Goal: Task Accomplishment & Management: Manage account settings

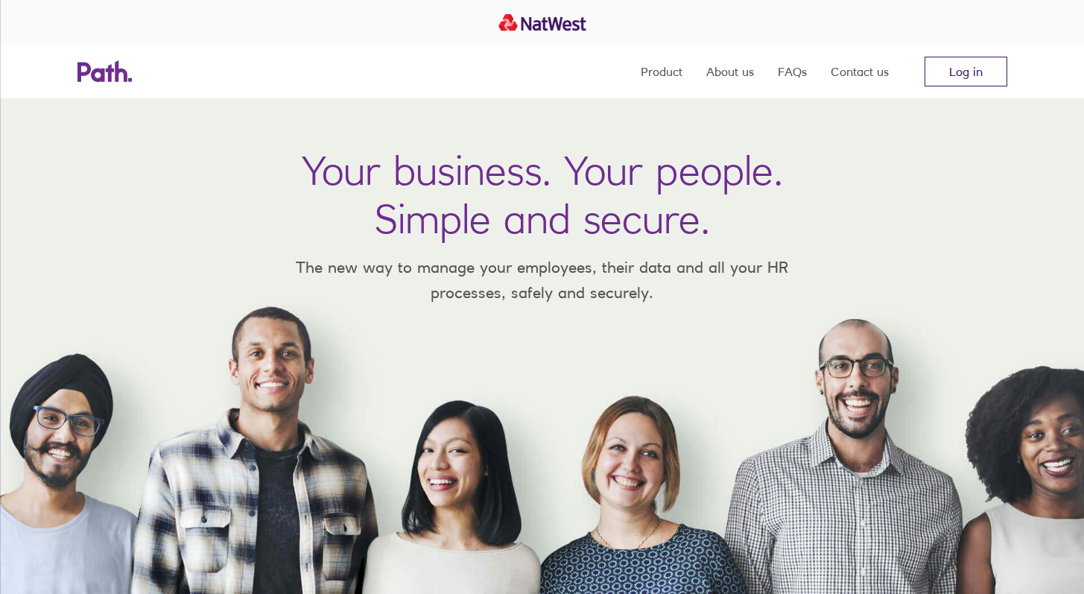
click at [527, 64] on link "Log in" at bounding box center [966, 72] width 83 height 30
click at [969, 72] on link "Log in" at bounding box center [966, 72] width 83 height 30
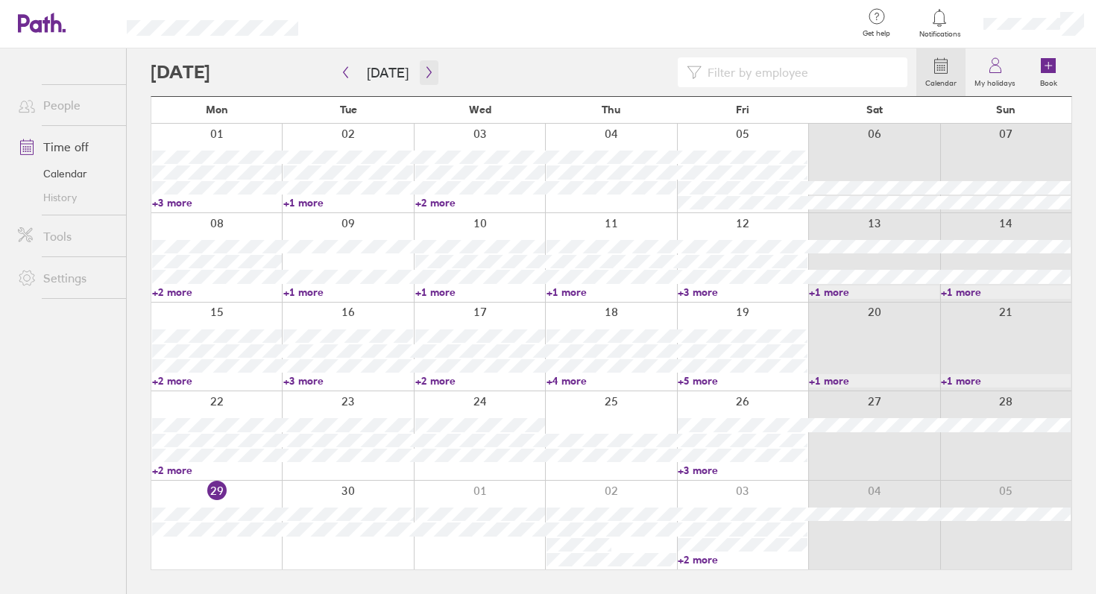
click at [423, 78] on icon "button" at bounding box center [428, 72] width 11 height 12
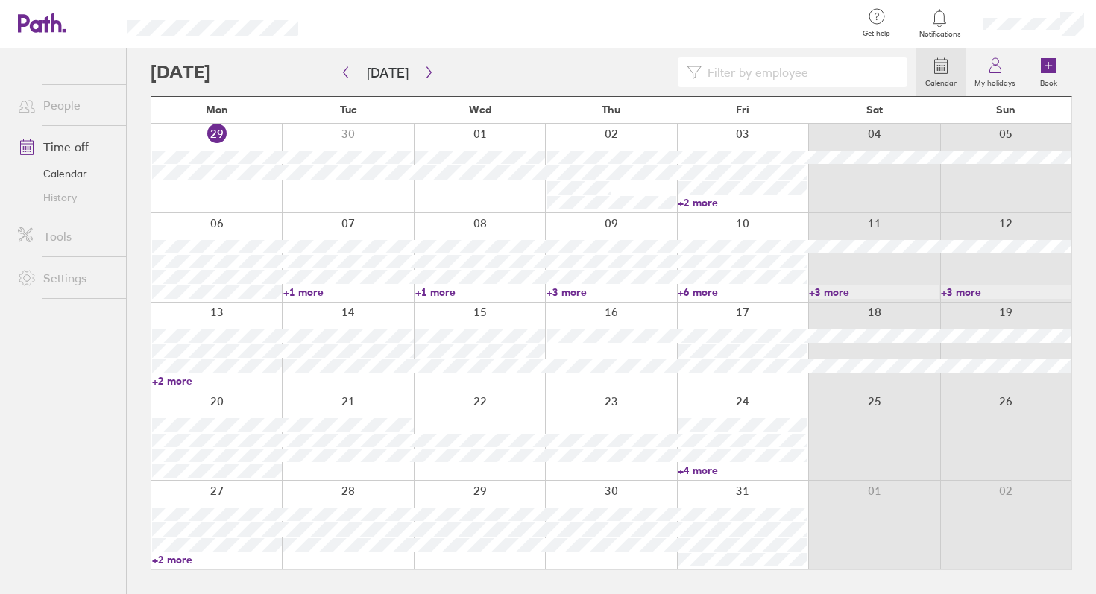
click at [186, 562] on link "+2 more" at bounding box center [217, 559] width 130 height 13
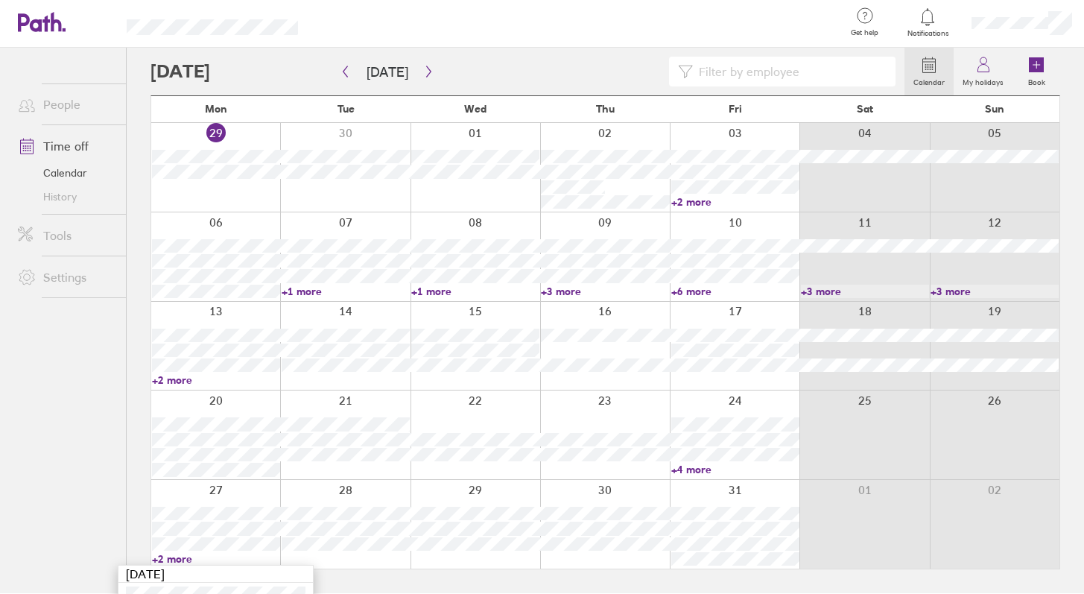
scroll to position [73, 0]
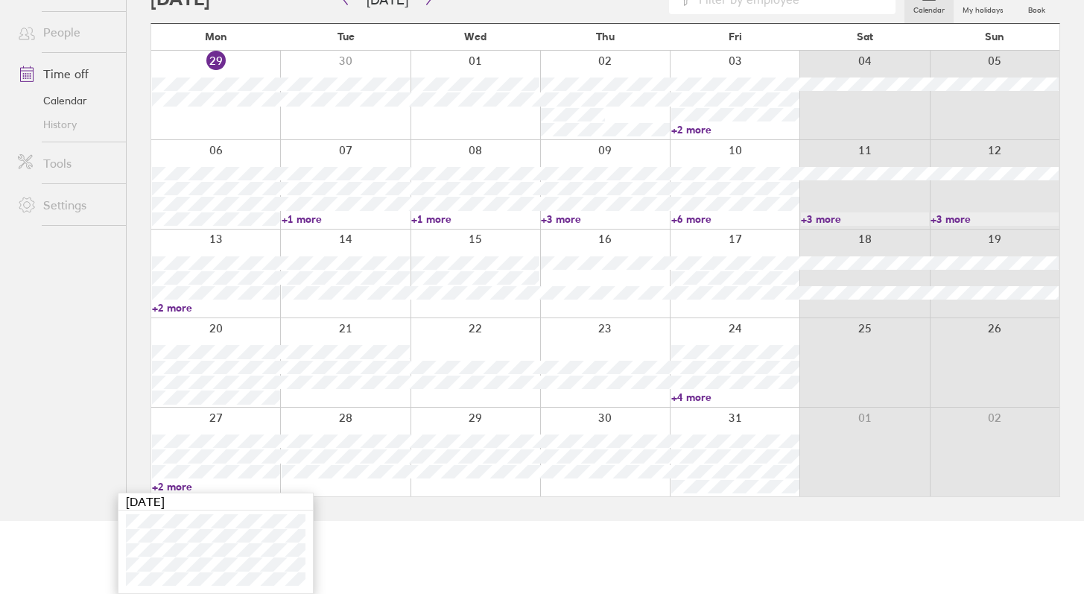
click at [90, 323] on ul "People Time off Calendar History Tools Settings" at bounding box center [63, 223] width 126 height 496
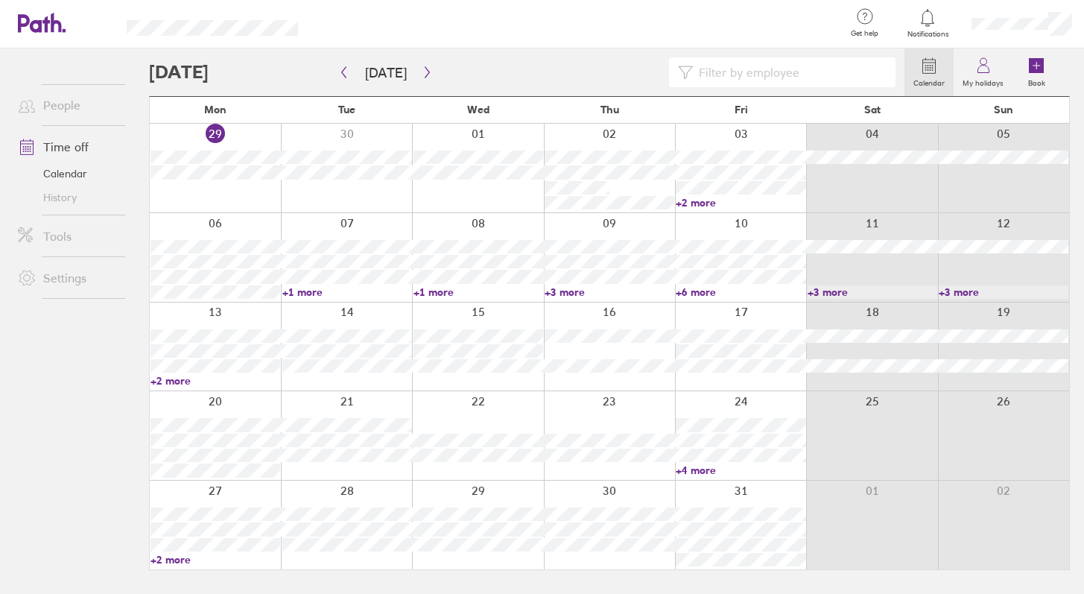
scroll to position [0, 0]
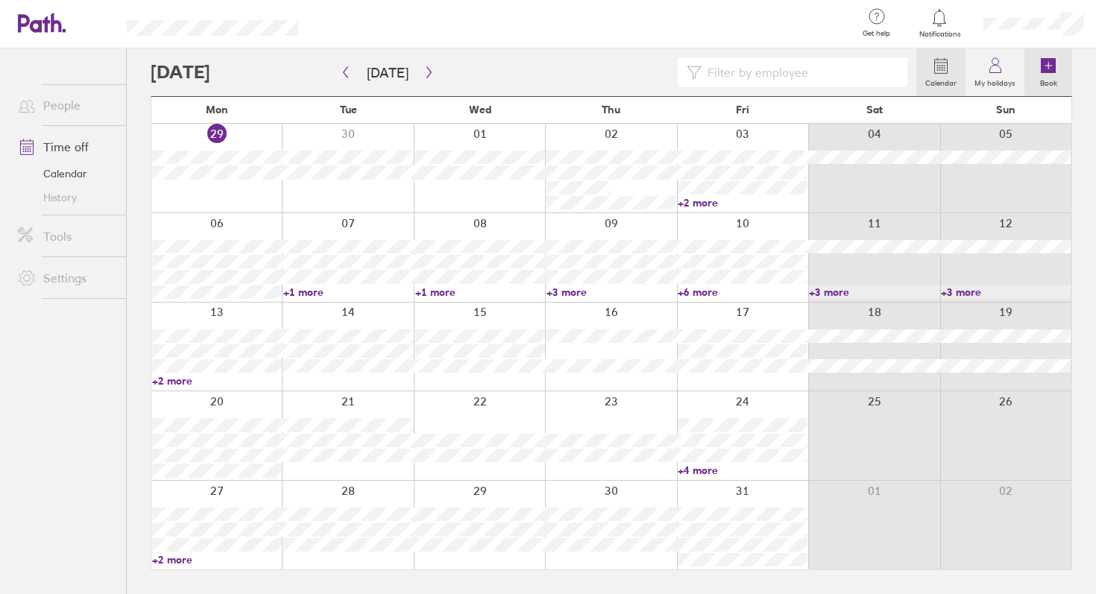
click at [1051, 66] on icon at bounding box center [1048, 65] width 15 height 15
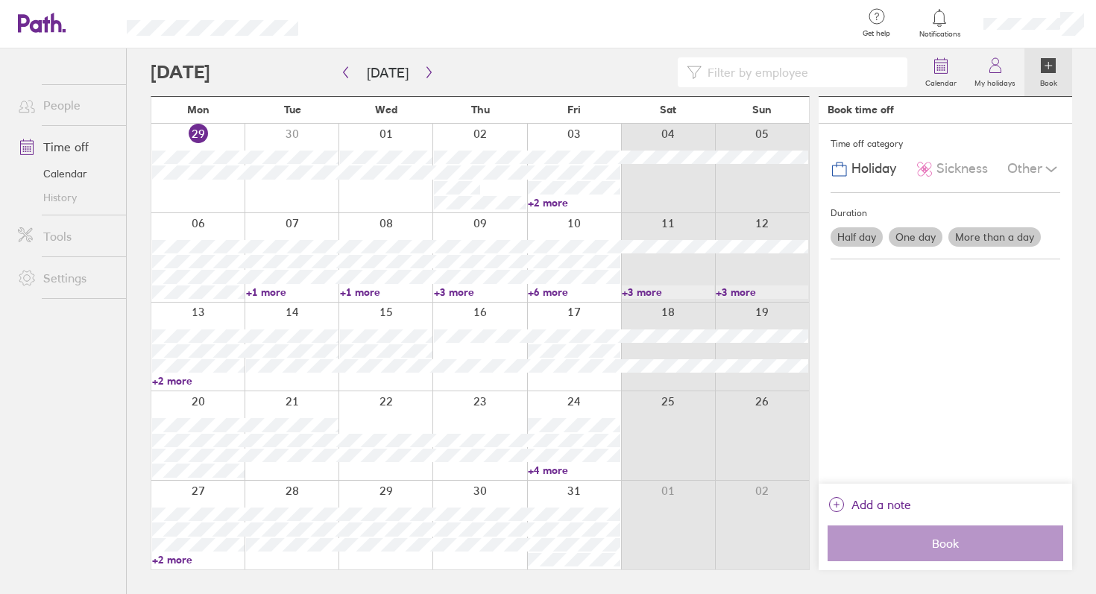
click at [882, 168] on span "Holiday" at bounding box center [873, 169] width 45 height 16
click at [1005, 234] on label "More than a day" at bounding box center [994, 236] width 92 height 19
click at [0, 0] on input "More than a day" at bounding box center [0, 0] width 0 height 0
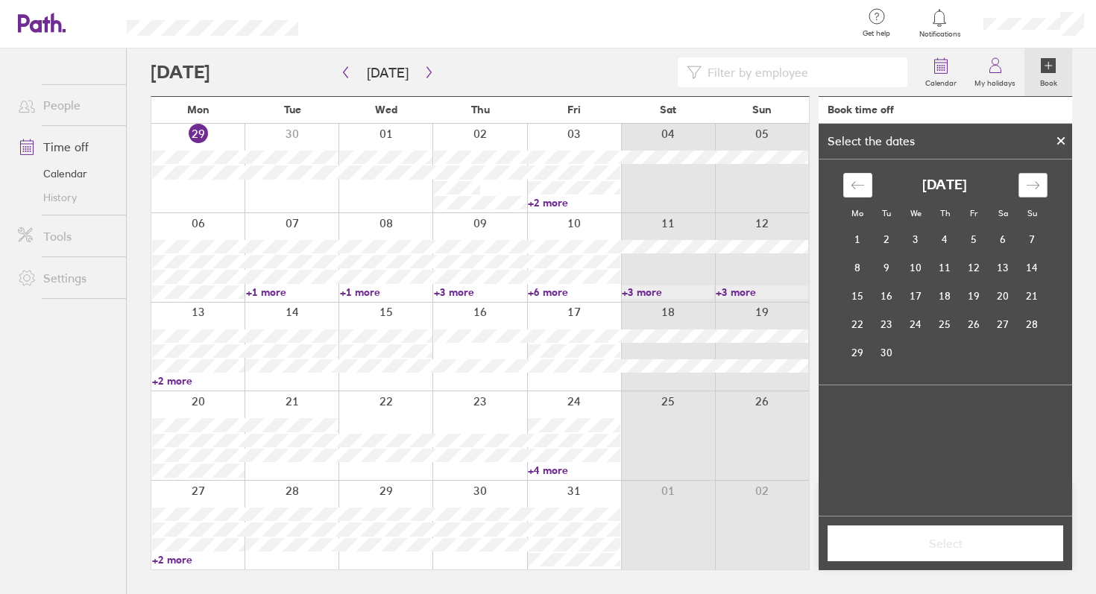
click at [1035, 189] on icon "Move forward to switch to the next month." at bounding box center [1032, 184] width 13 height 7
click at [865, 347] on td "27" at bounding box center [857, 352] width 29 height 28
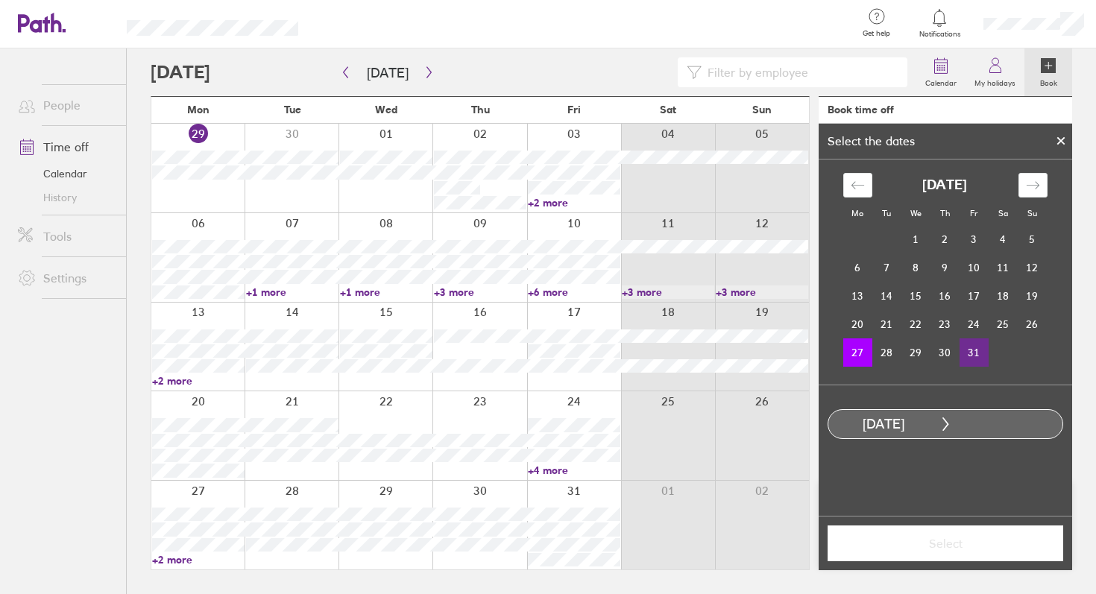
click at [979, 350] on td "31" at bounding box center [973, 352] width 29 height 28
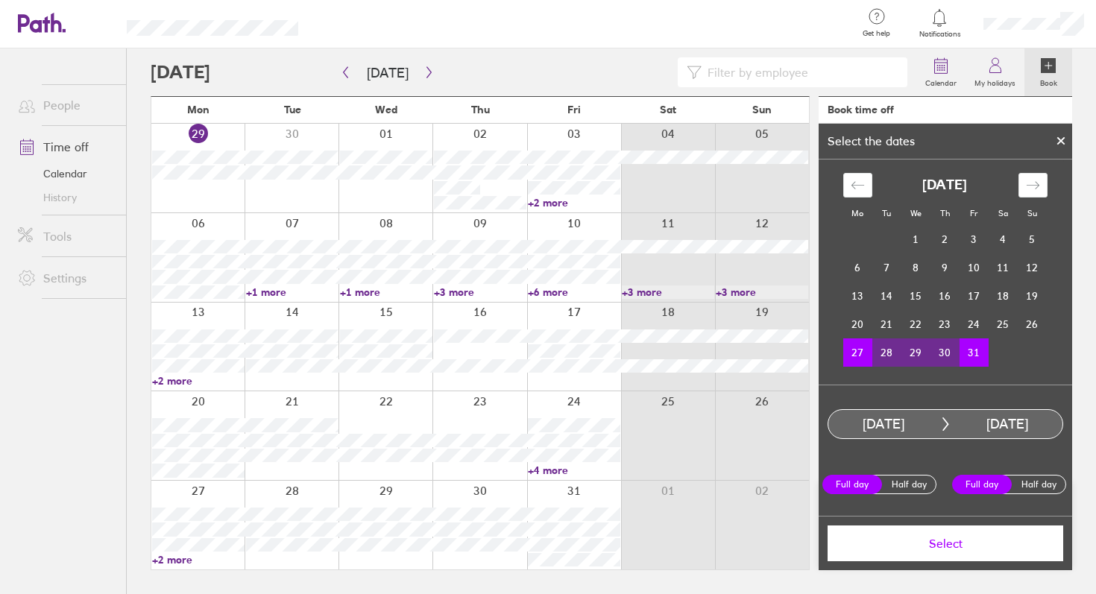
click at [959, 554] on button "Select" at bounding box center [945, 543] width 236 height 36
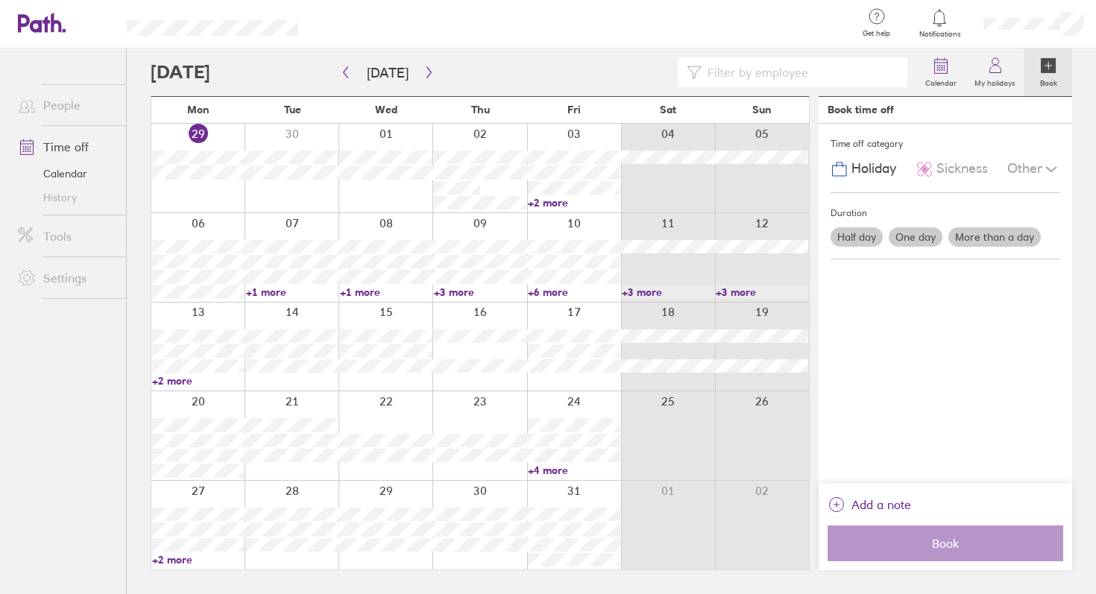
click at [176, 562] on link "+2 more" at bounding box center [198, 559] width 92 height 13
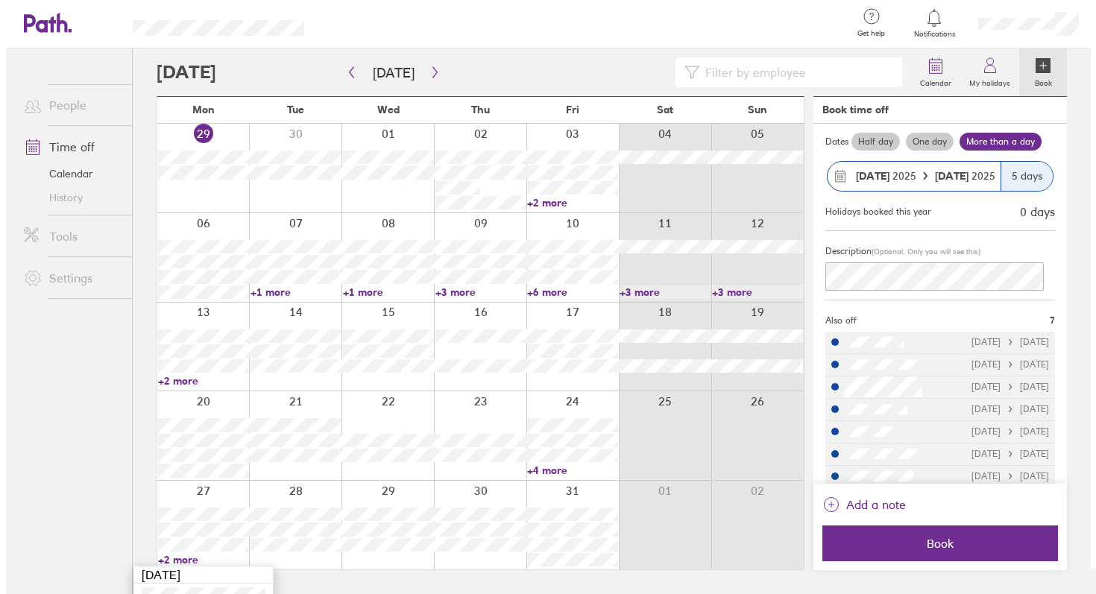
scroll to position [85, 0]
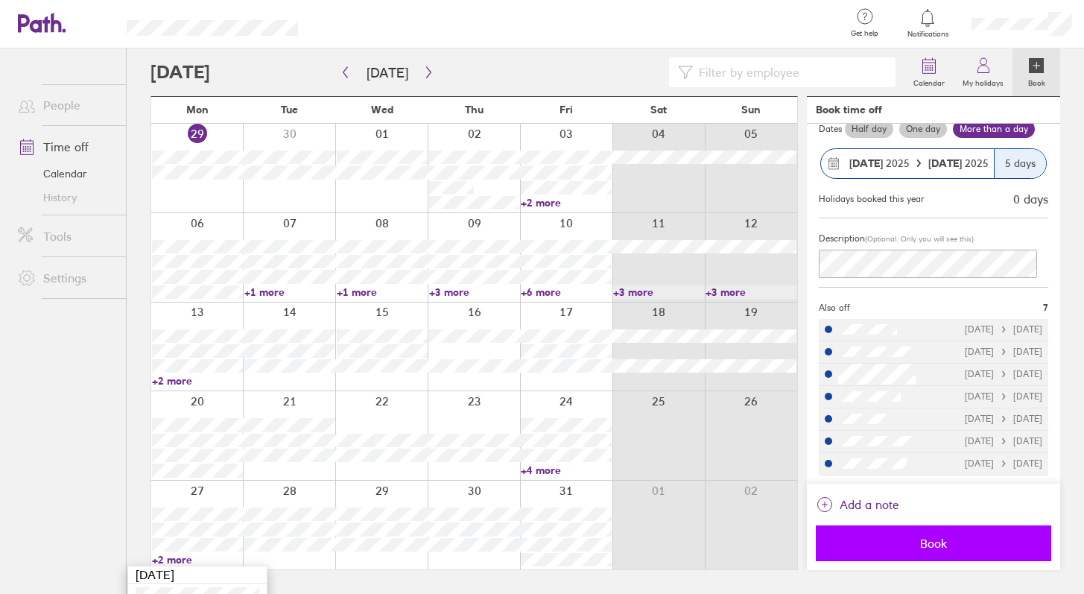
click at [913, 544] on span "Book" at bounding box center [934, 543] width 215 height 13
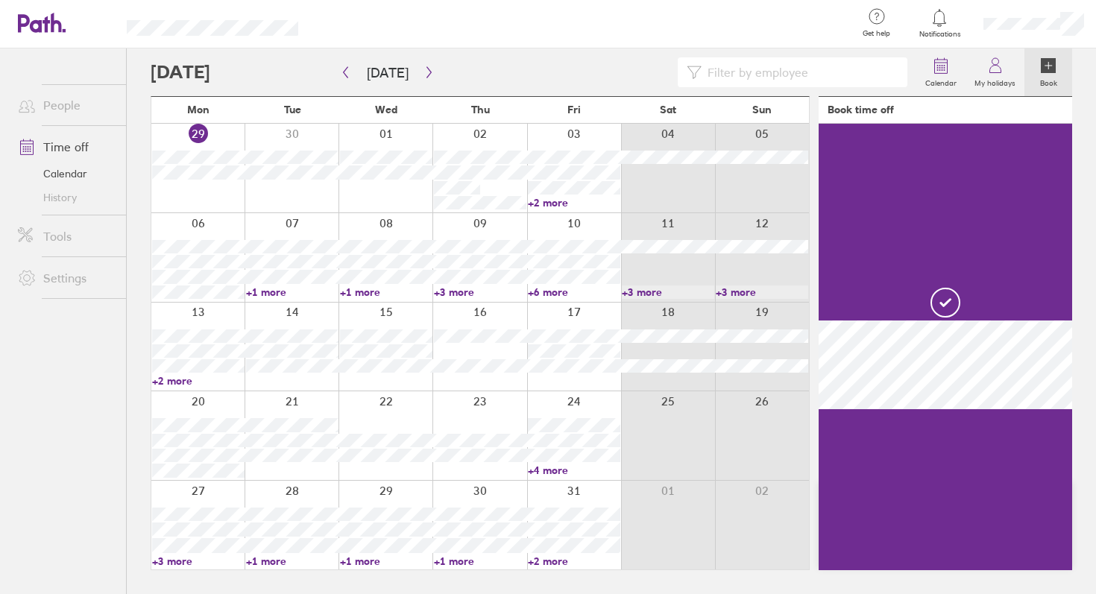
scroll to position [0, 0]
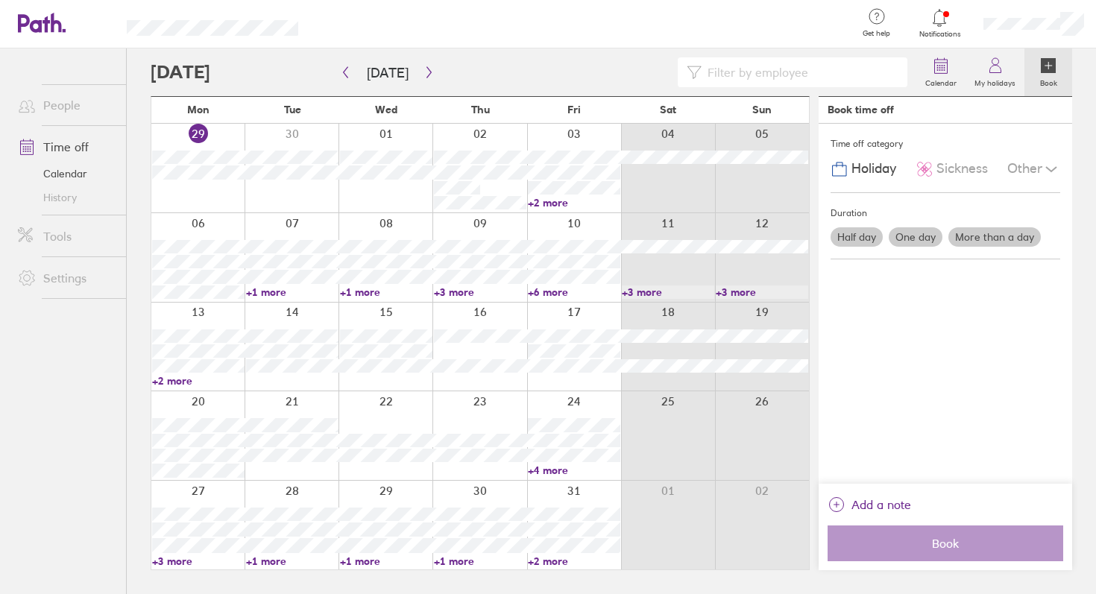
click at [935, 14] on icon at bounding box center [939, 18] width 18 height 18
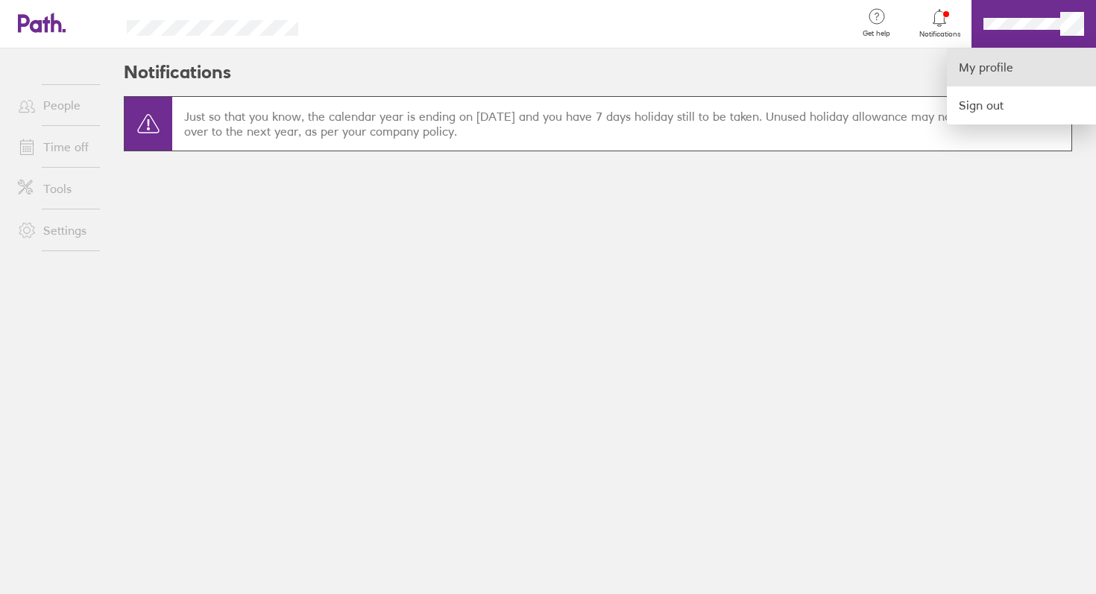
click at [986, 70] on link "My profile" at bounding box center [1021, 67] width 149 height 38
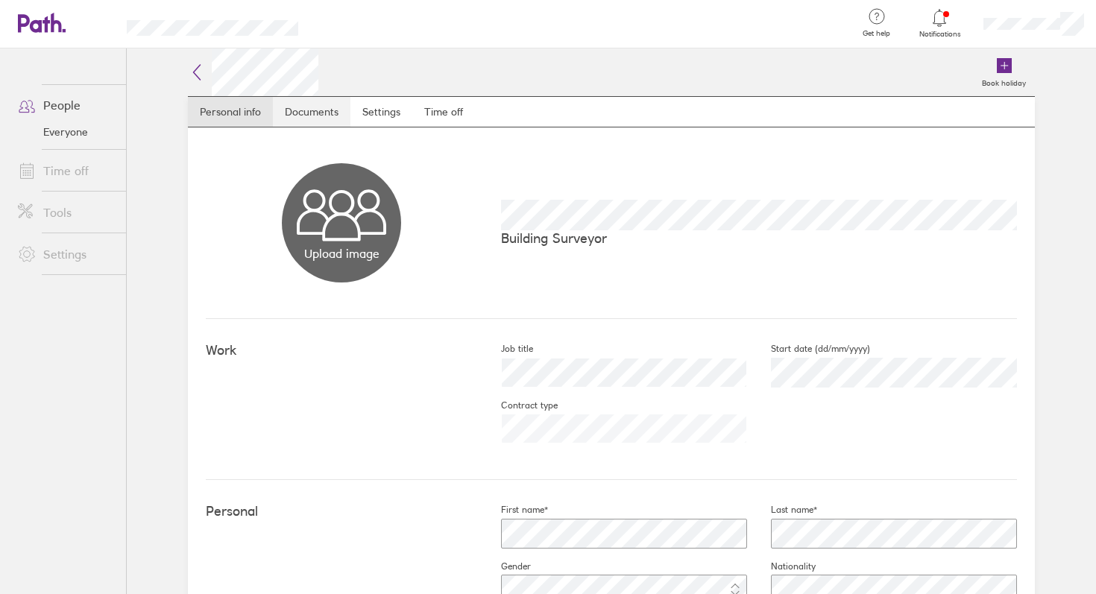
click at [312, 117] on link "Documents" at bounding box center [312, 112] width 78 height 30
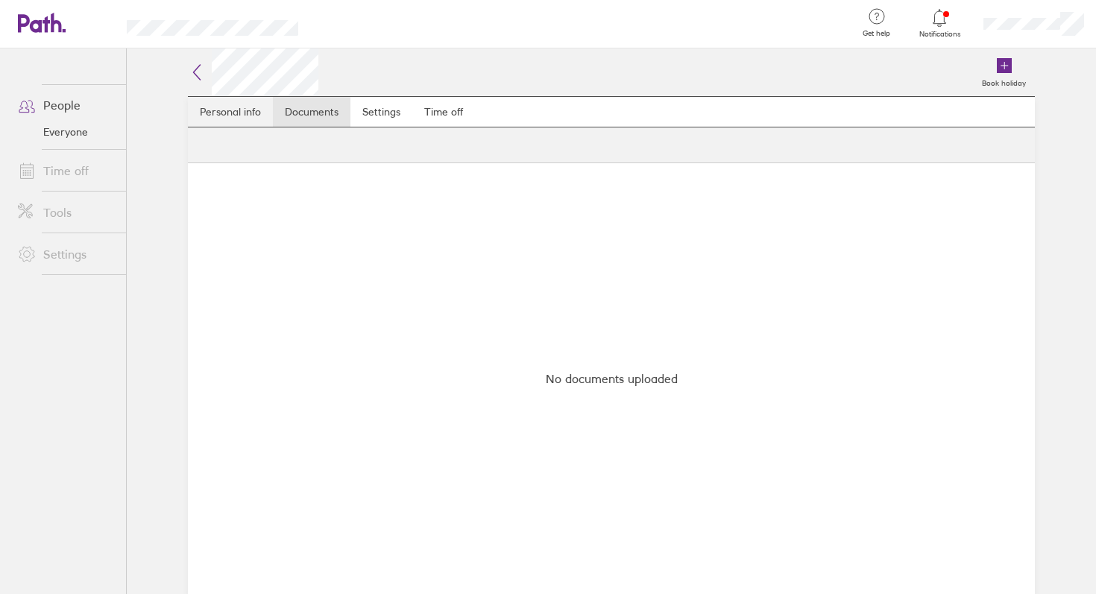
click at [214, 113] on link "Personal info" at bounding box center [230, 112] width 85 height 30
